Goal: Navigation & Orientation: Understand site structure

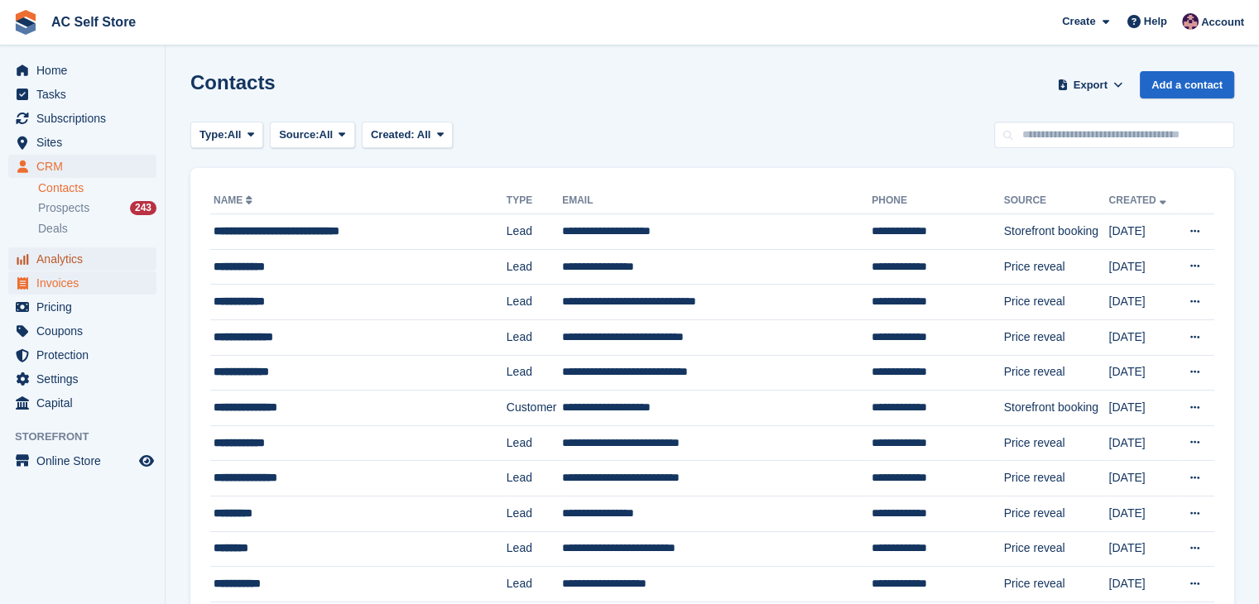
click at [98, 270] on span "Analytics" at bounding box center [85, 259] width 99 height 23
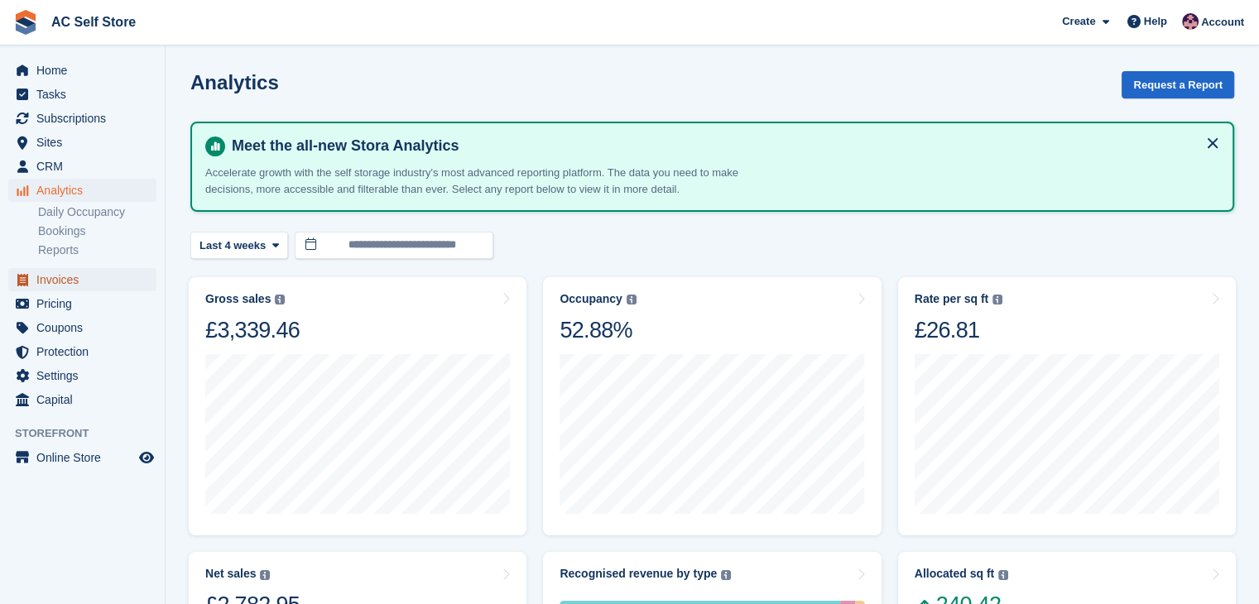
click at [87, 277] on span "Invoices" at bounding box center [85, 279] width 99 height 23
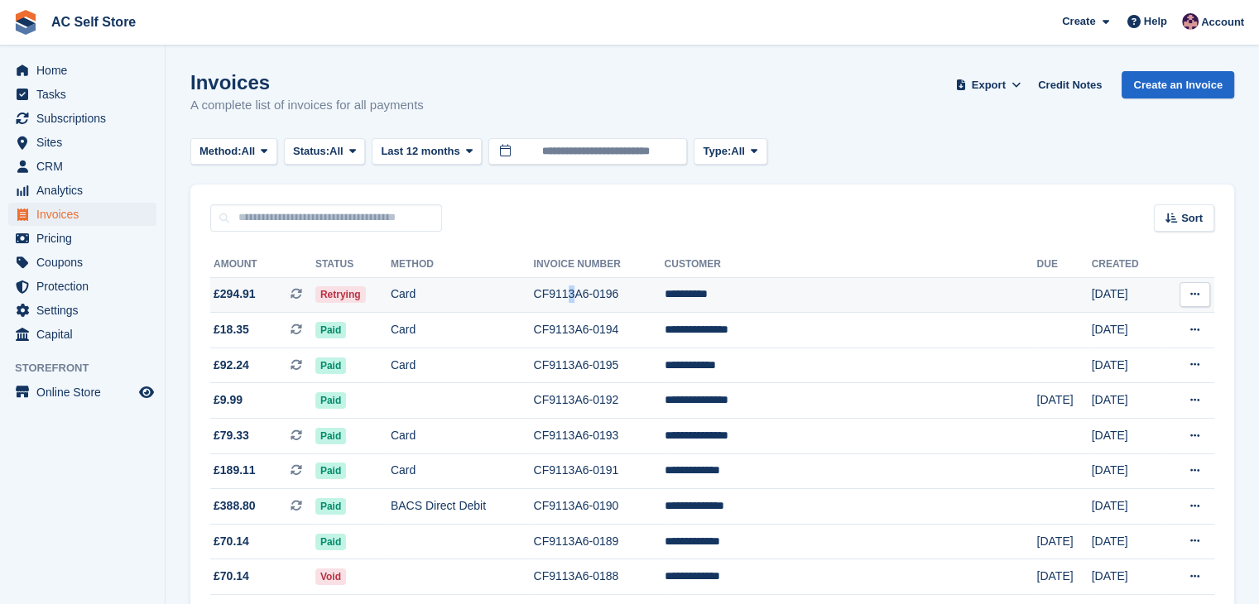
click at [639, 282] on td "CF9113A6-0196" at bounding box center [599, 295] width 131 height 36
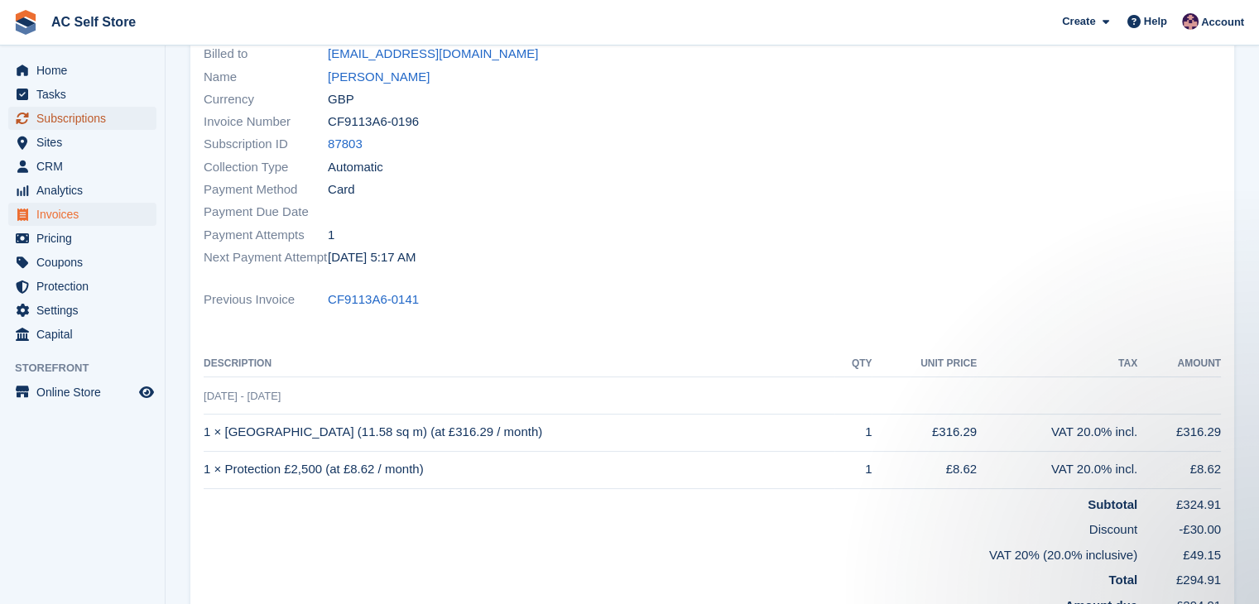
click at [63, 125] on span "Subscriptions" at bounding box center [85, 118] width 99 height 23
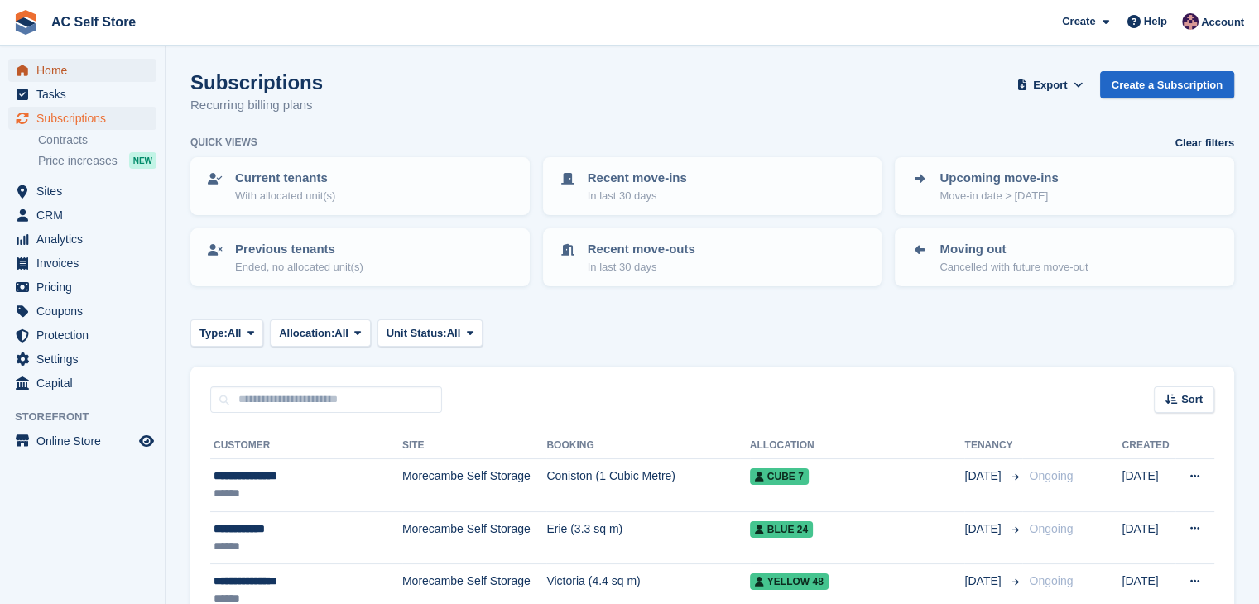
click at [144, 79] on link "Home" at bounding box center [82, 70] width 148 height 23
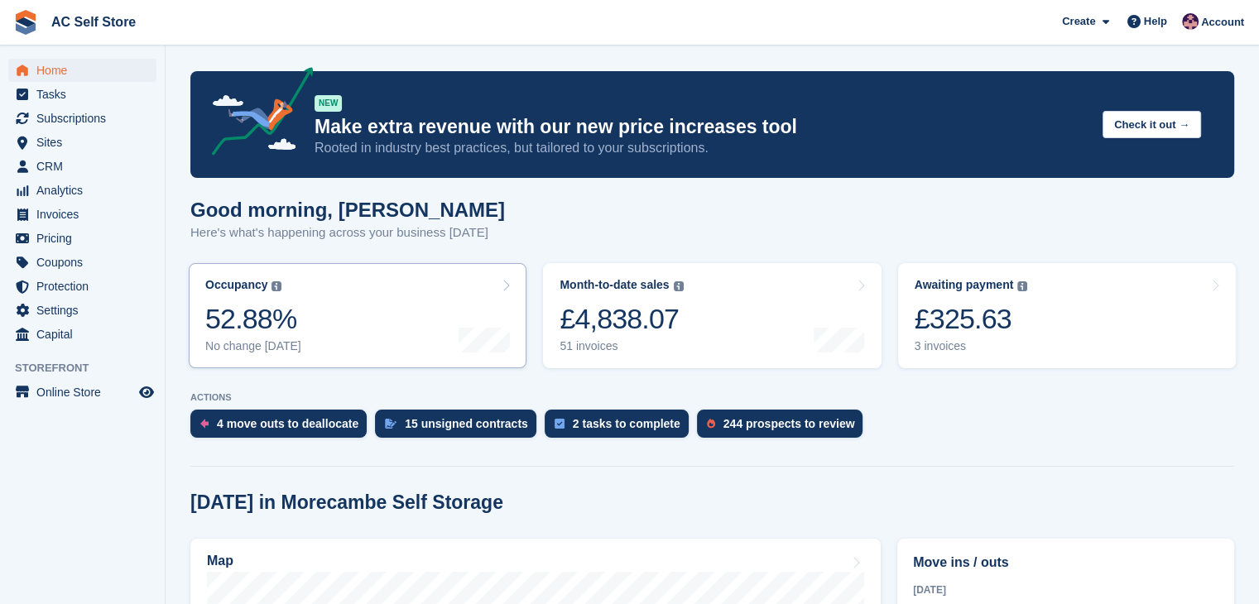
click at [343, 300] on link "Occupancy The percentage of all currently allocated units in terms of area. Inc…" at bounding box center [358, 315] width 338 height 105
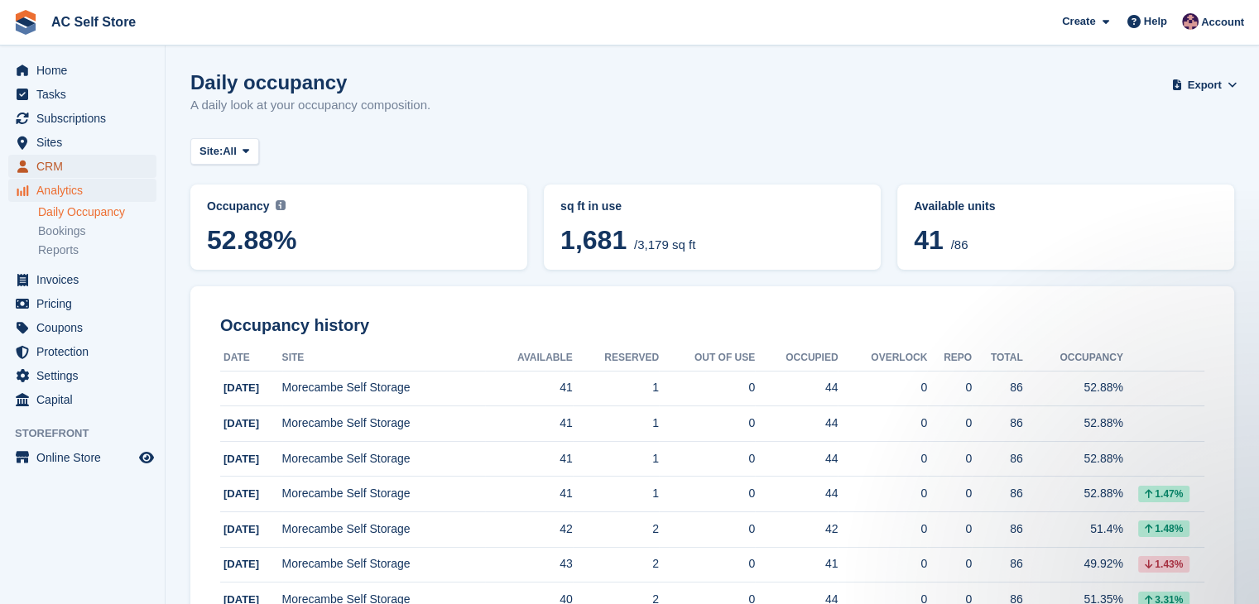
click at [111, 159] on span "CRM" at bounding box center [85, 166] width 99 height 23
